Goal: Check status: Check status

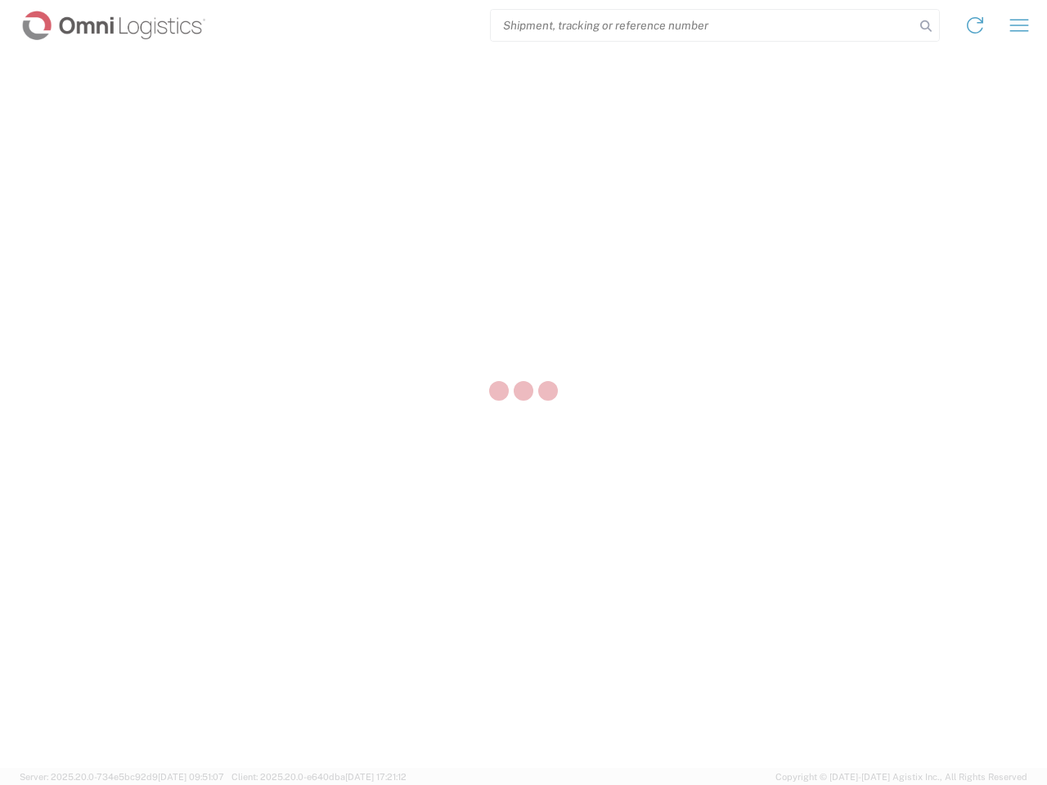
select select "US"
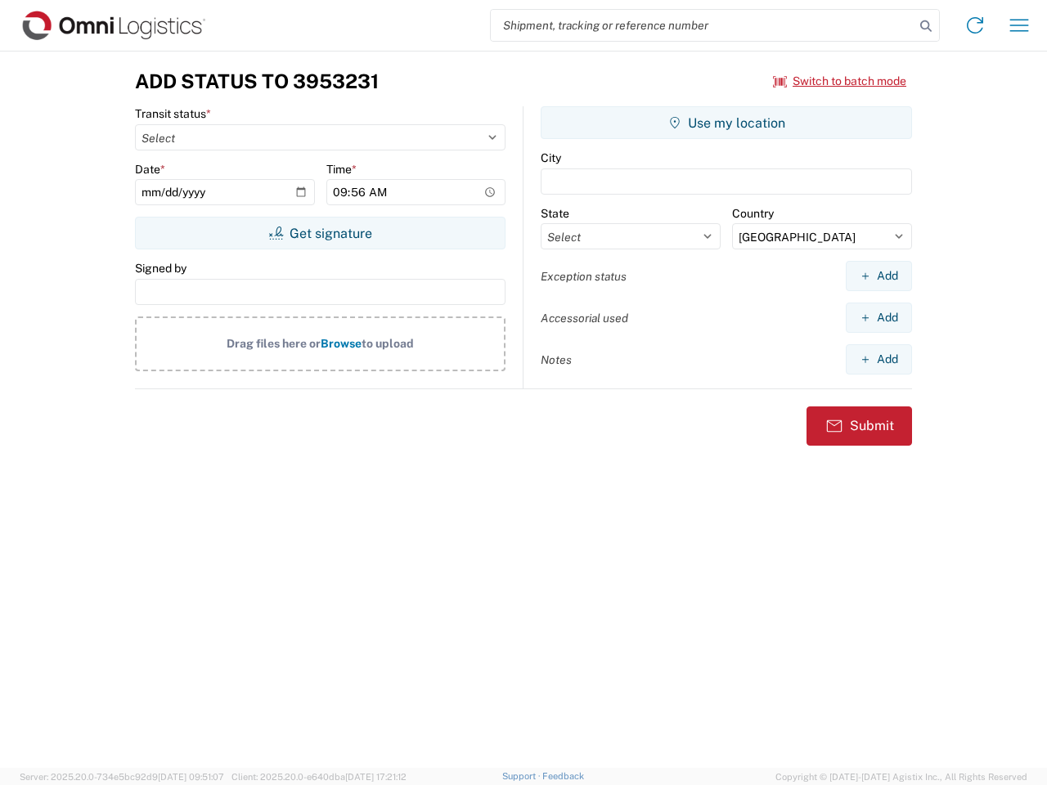
click at [703, 25] on input "search" at bounding box center [703, 25] width 424 height 31
click at [926, 26] on icon at bounding box center [926, 26] width 23 height 23
click at [975, 25] on icon at bounding box center [975, 25] width 26 height 26
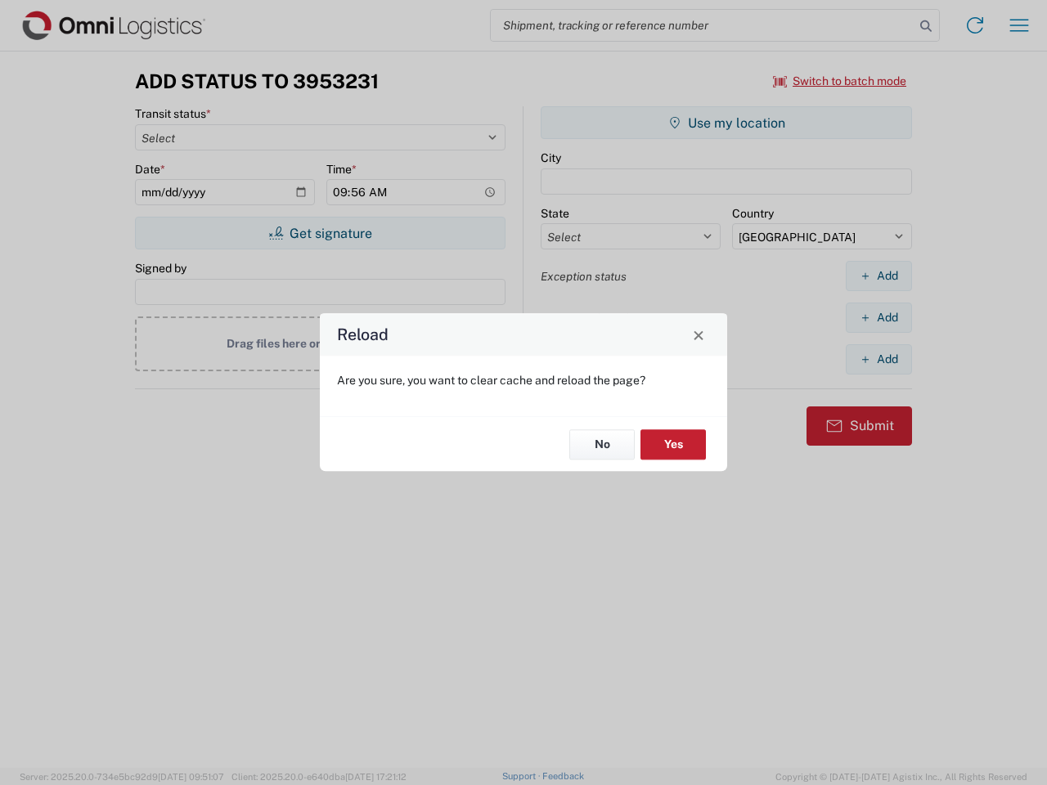
click at [1019, 25] on div "Reload Are you sure, you want to clear cache and reload the page? No Yes" at bounding box center [523, 392] width 1047 height 785
click at [840, 81] on div "Reload Are you sure, you want to clear cache and reload the page? No Yes" at bounding box center [523, 392] width 1047 height 785
click at [320, 233] on div "Reload Are you sure, you want to clear cache and reload the page? No Yes" at bounding box center [523, 392] width 1047 height 785
click at [726, 123] on div "Reload Are you sure, you want to clear cache and reload the page? No Yes" at bounding box center [523, 392] width 1047 height 785
click at [879, 276] on div "Reload Are you sure, you want to clear cache and reload the page? No Yes" at bounding box center [523, 392] width 1047 height 785
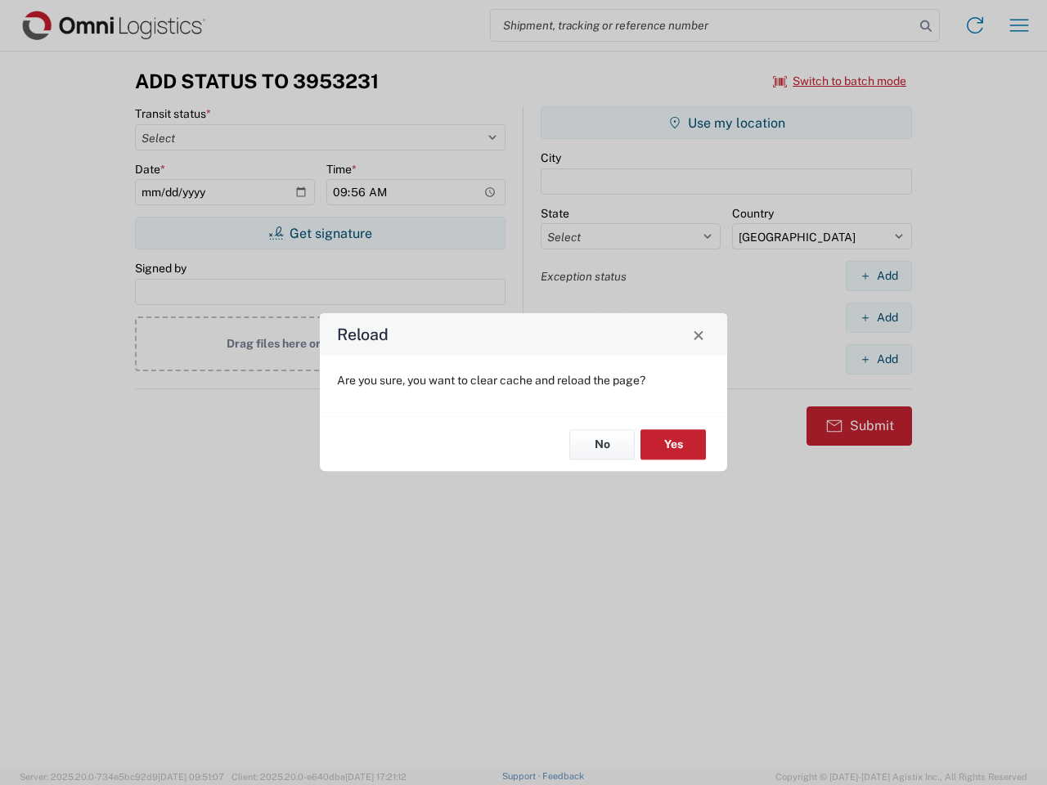
click at [879, 317] on div "Reload Are you sure, you want to clear cache and reload the page? No Yes" at bounding box center [523, 392] width 1047 height 785
click at [879, 359] on div "Reload Are you sure, you want to clear cache and reload the page? No Yes" at bounding box center [523, 392] width 1047 height 785
